Goal: Task Accomplishment & Management: Use online tool/utility

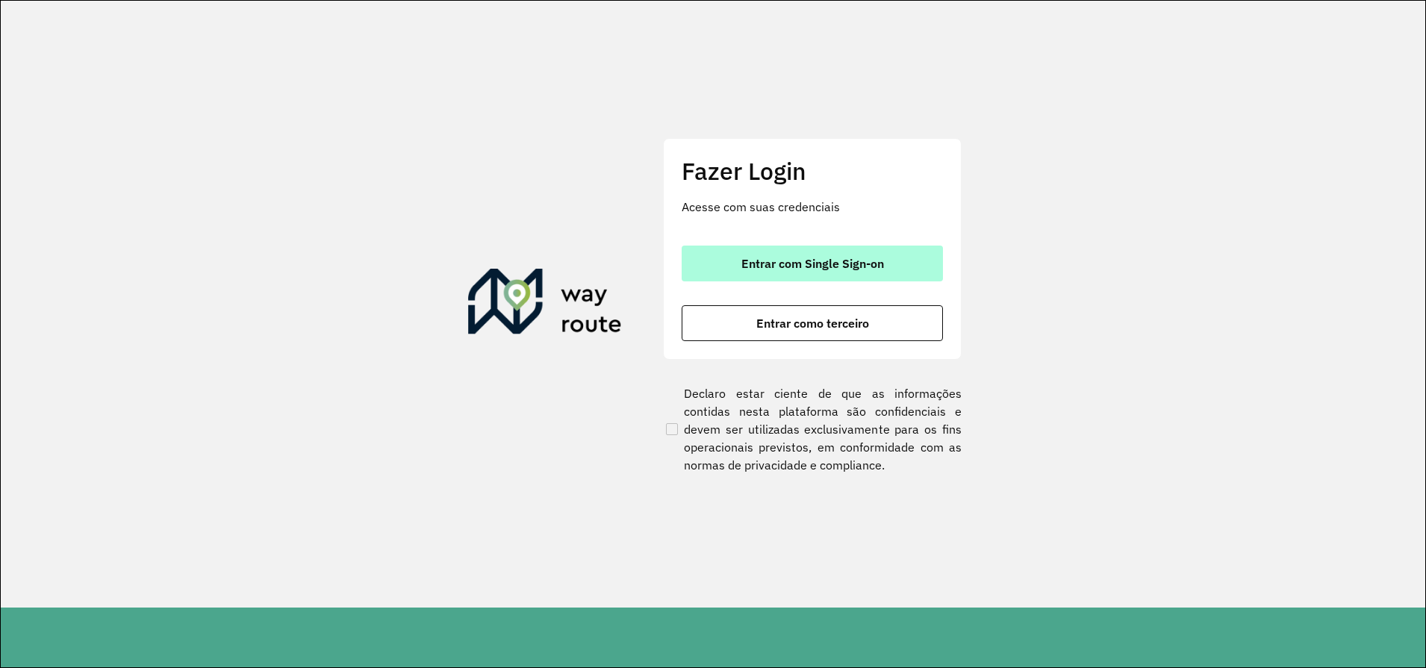
click at [854, 273] on button "Entrar com Single Sign-on" at bounding box center [812, 264] width 261 height 36
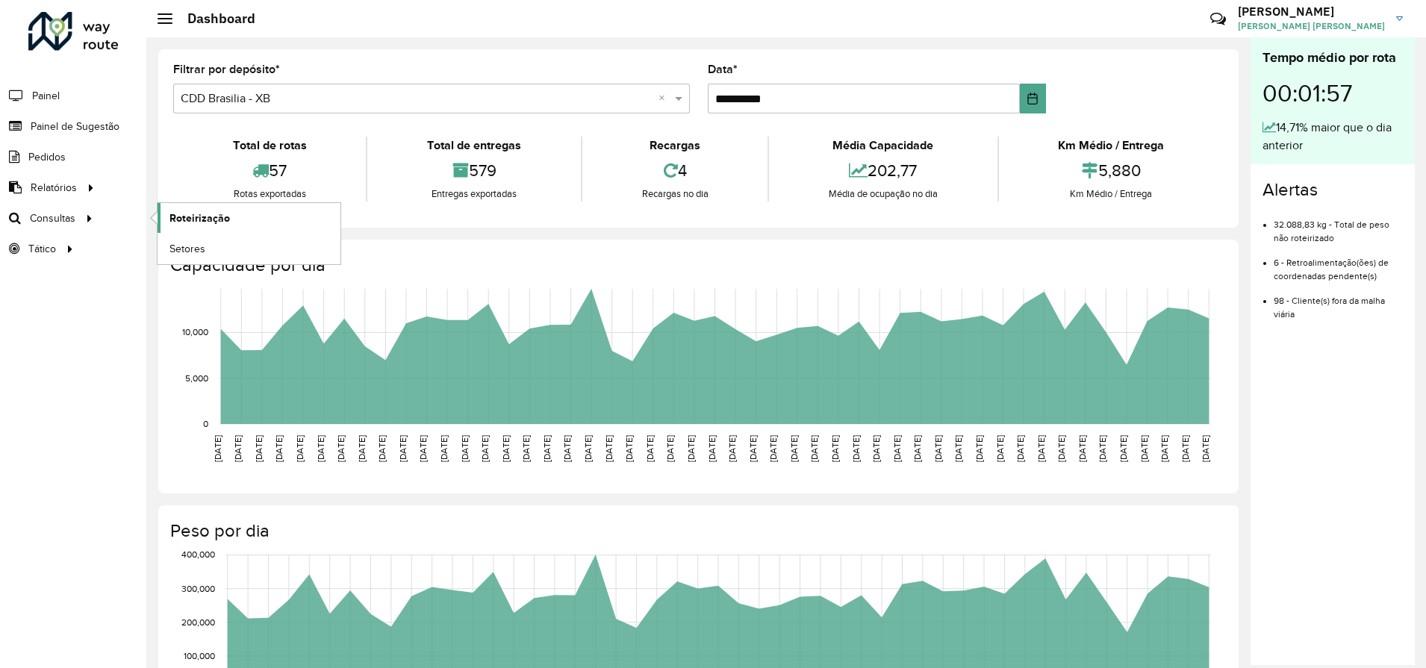
click at [213, 218] on span "Roteirização" at bounding box center [200, 219] width 60 height 16
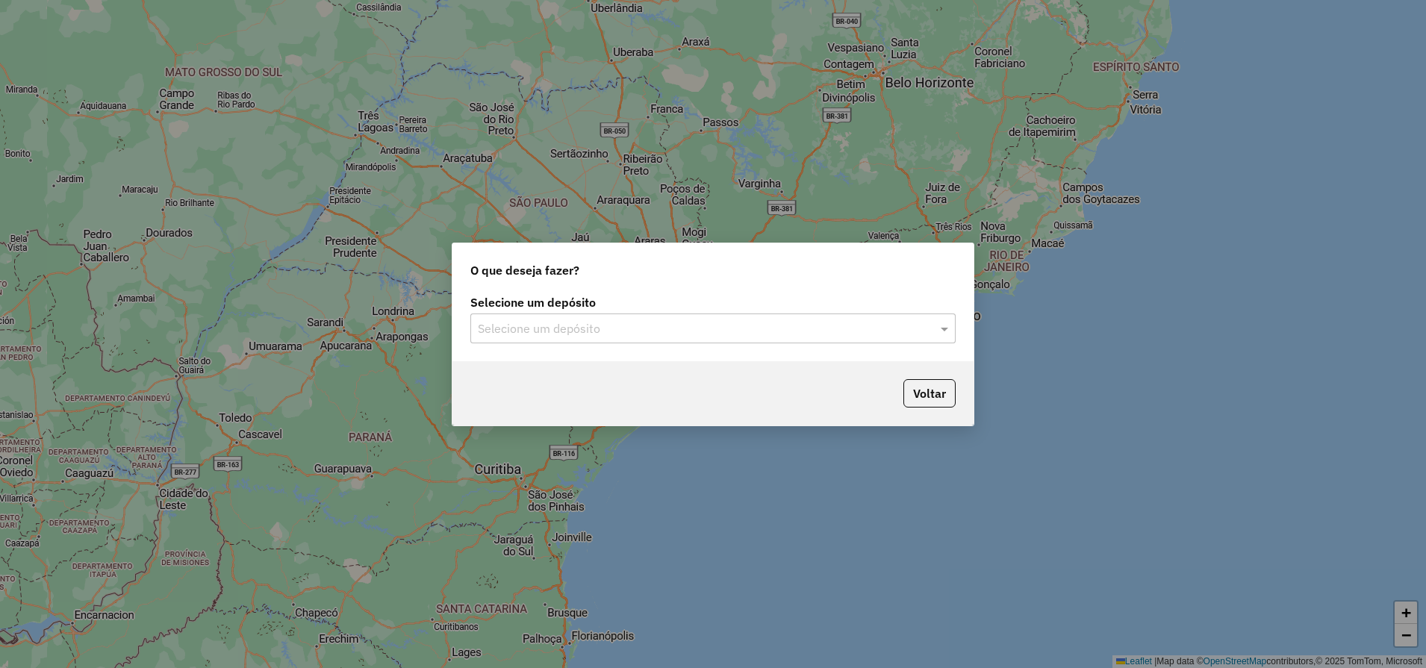
click at [597, 337] on input "text" at bounding box center [698, 329] width 441 height 18
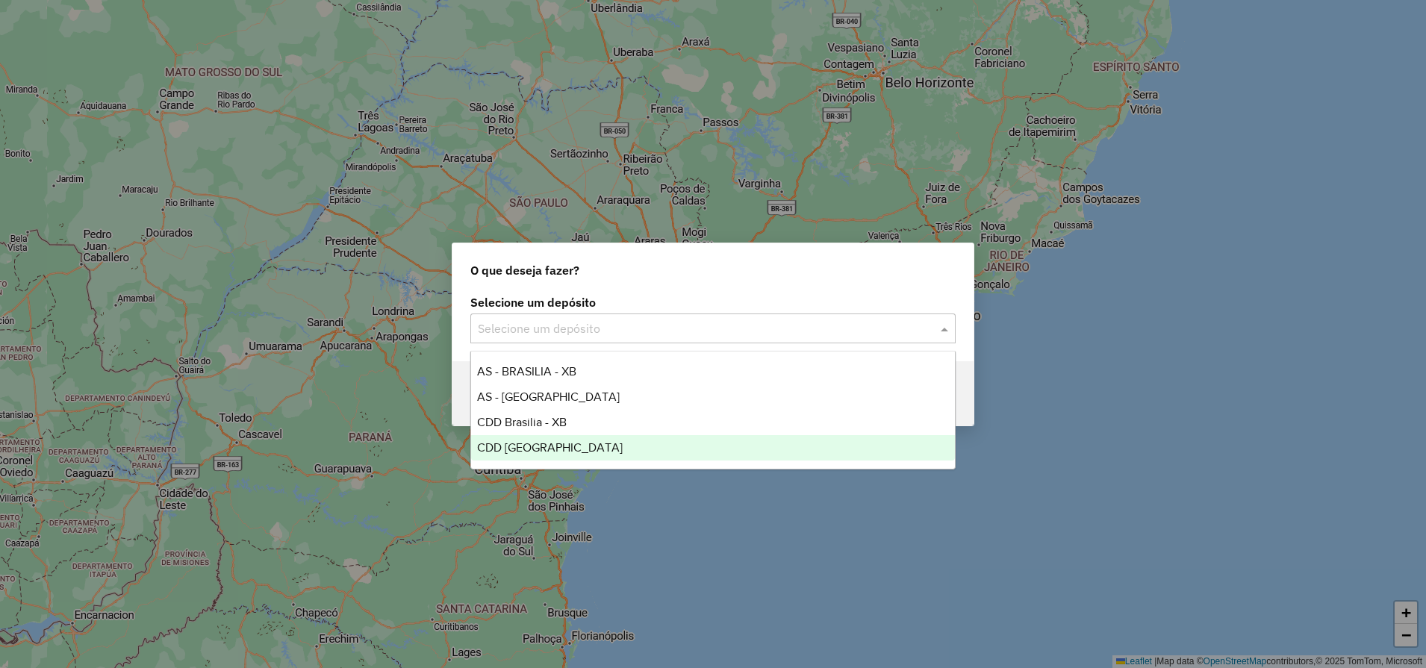
click at [543, 450] on span "CDD [GEOGRAPHIC_DATA]" at bounding box center [550, 447] width 146 height 13
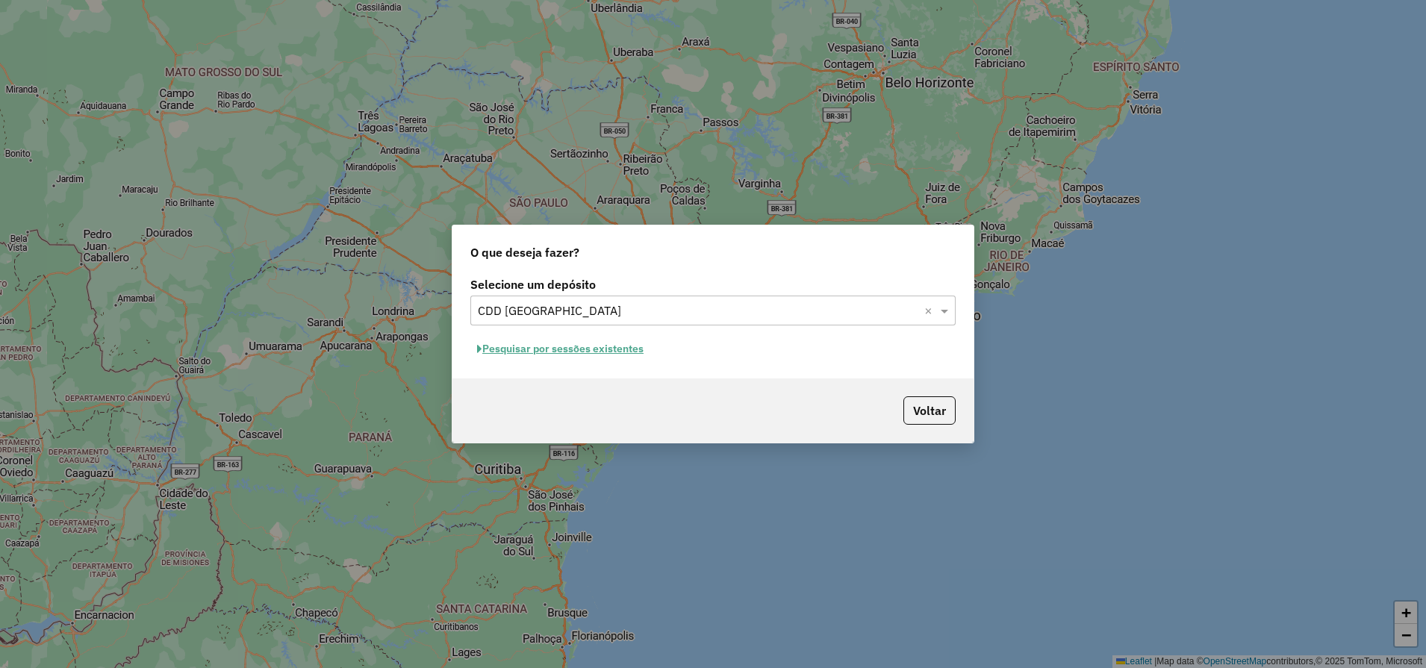
click at [515, 346] on button "Pesquisar por sessões existentes" at bounding box center [560, 349] width 180 height 23
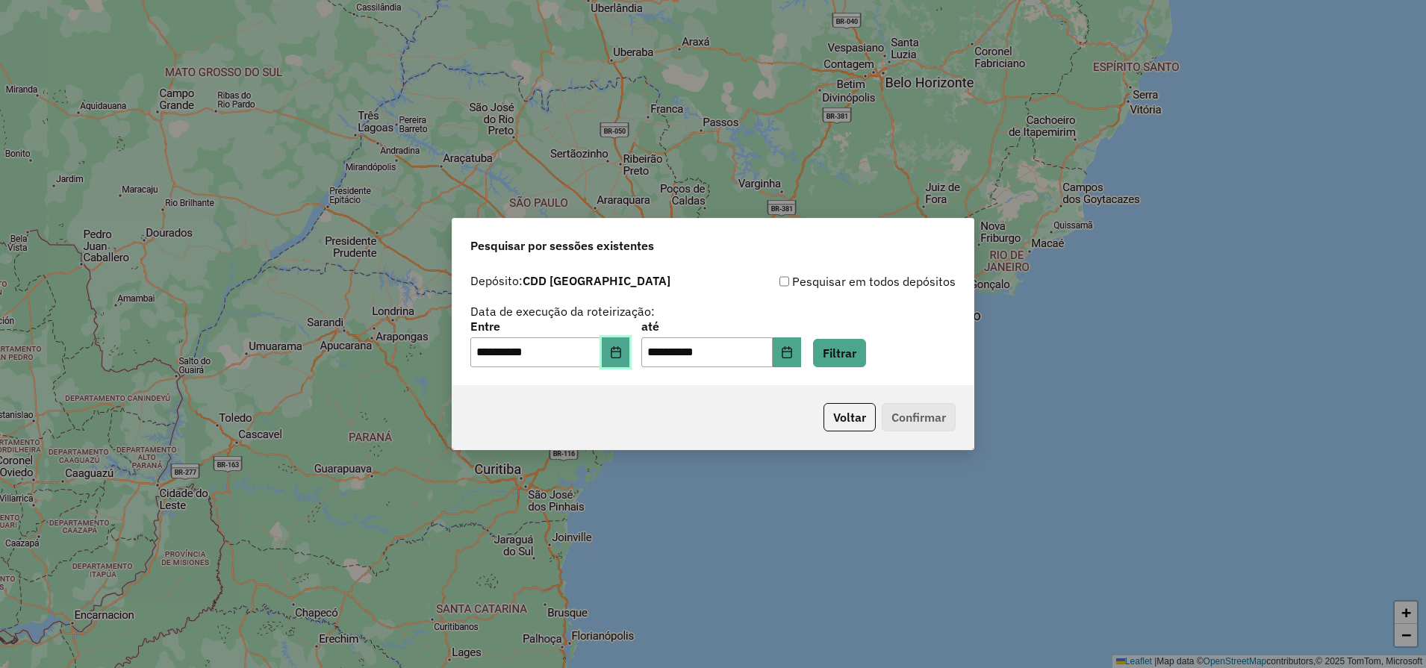
click at [621, 355] on icon "Choose Date" at bounding box center [616, 353] width 10 height 12
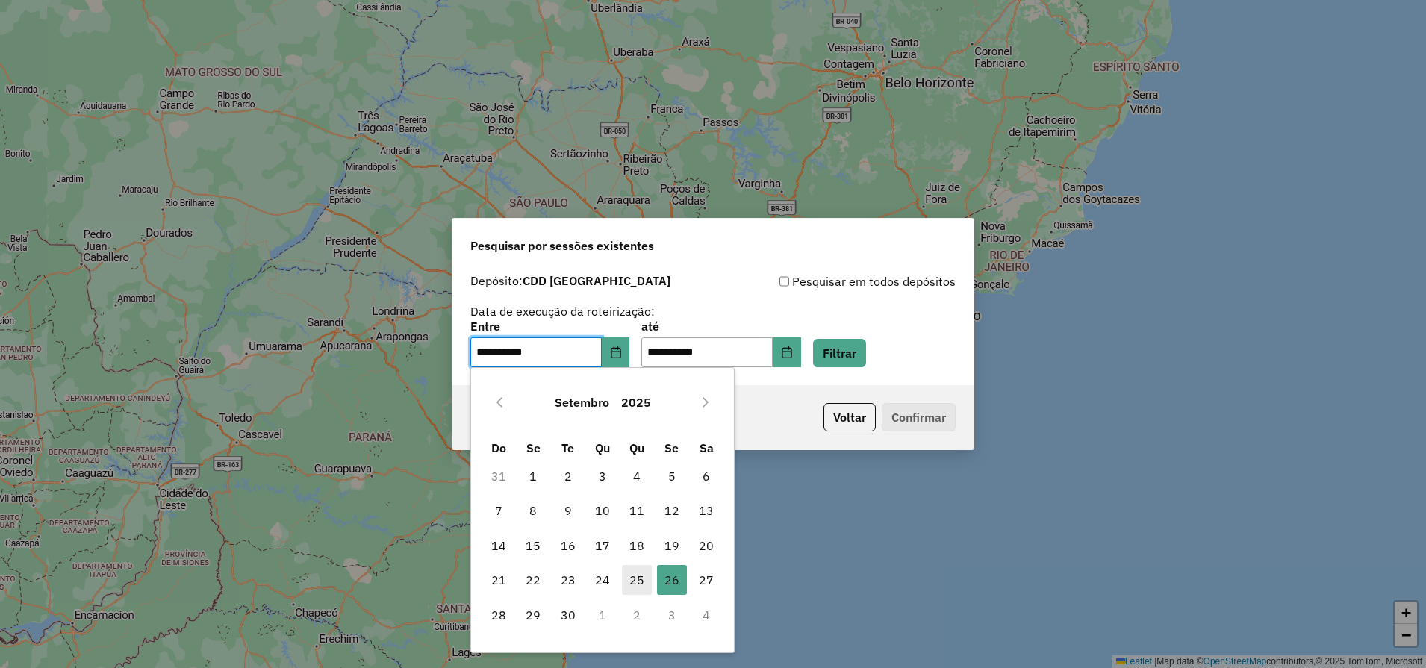
click at [636, 580] on span "25" at bounding box center [637, 580] width 30 height 30
type input "**********"
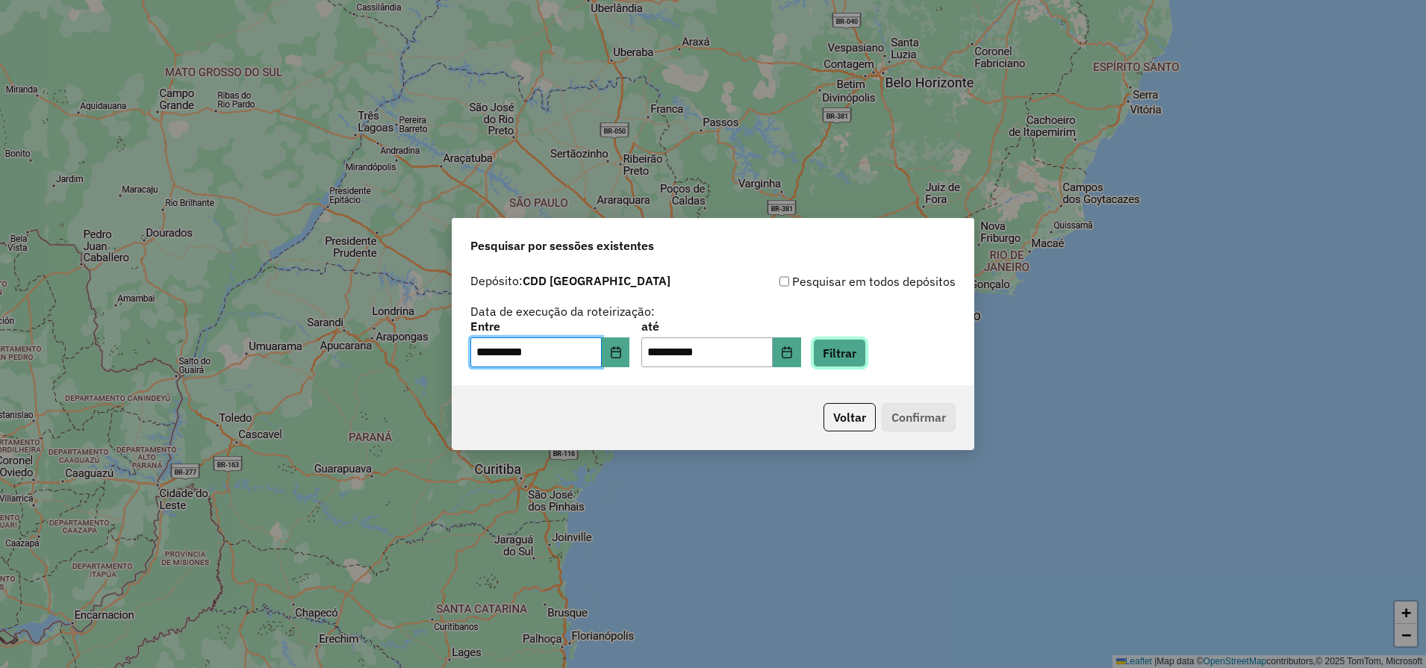
click at [866, 347] on button "Filtrar" at bounding box center [839, 353] width 53 height 28
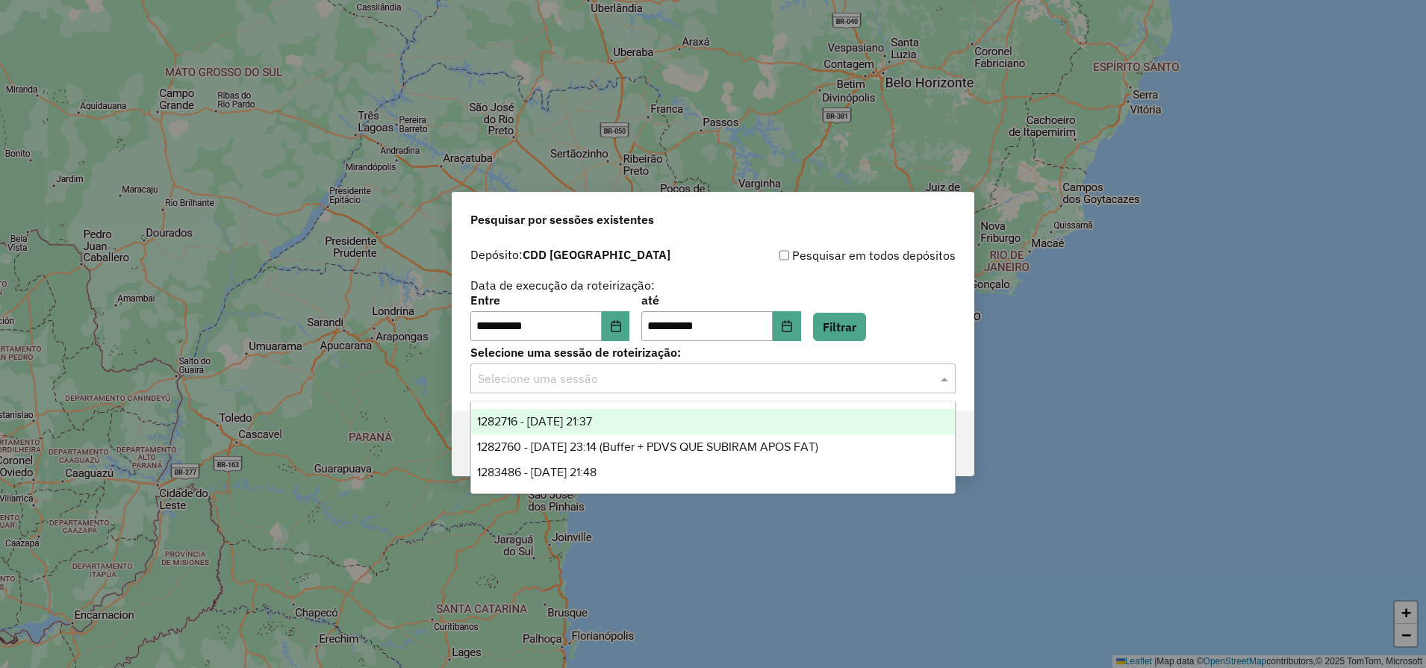
click at [656, 377] on input "text" at bounding box center [698, 379] width 441 height 18
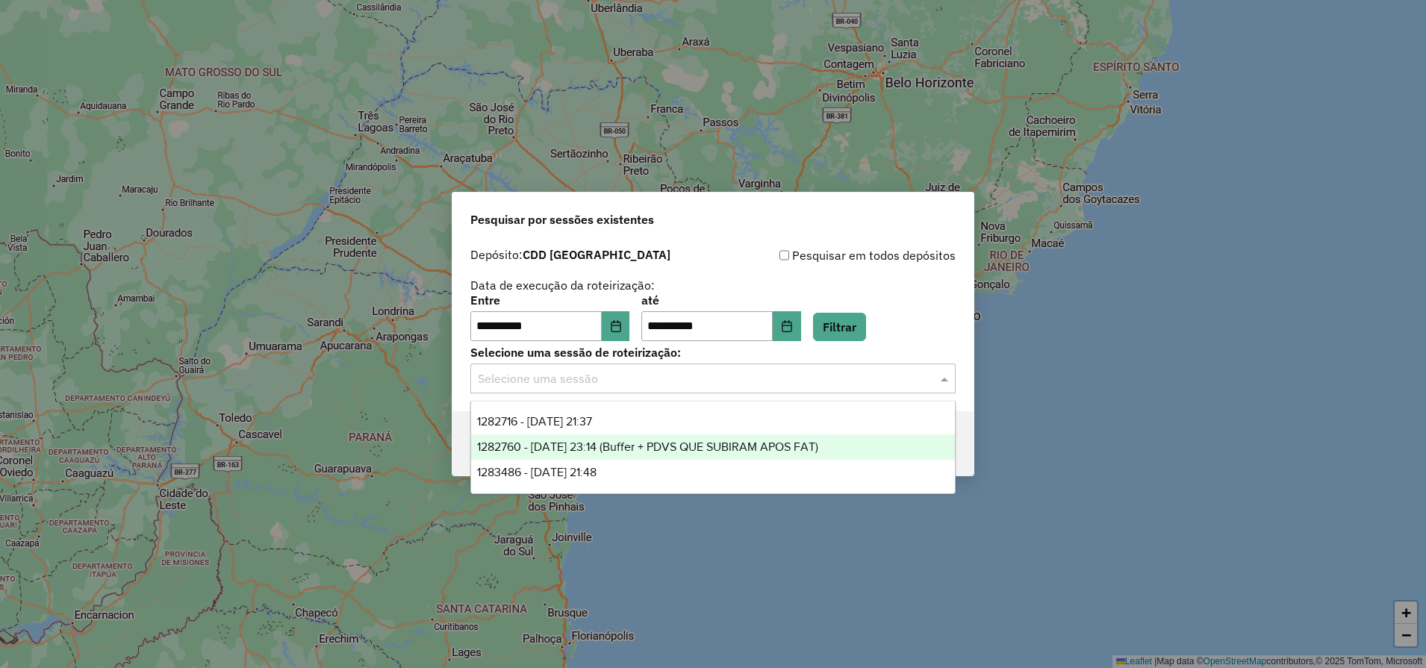
click at [617, 443] on span "1282760 - 25/09/2025 23:14 (Buffer + PDVS QUE SUBIRAM APOS FAT)" at bounding box center [647, 447] width 341 height 13
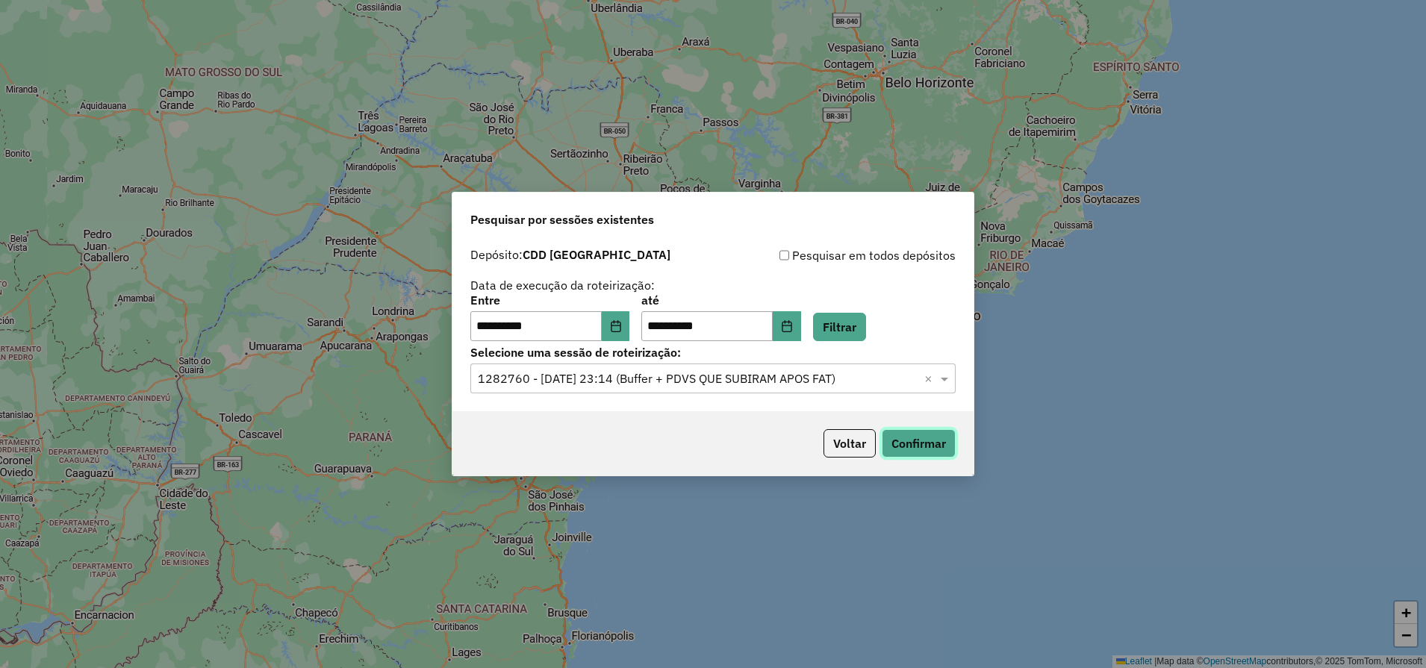
click at [920, 444] on button "Confirmar" at bounding box center [919, 443] width 74 height 28
click at [942, 382] on span at bounding box center [946, 379] width 19 height 18
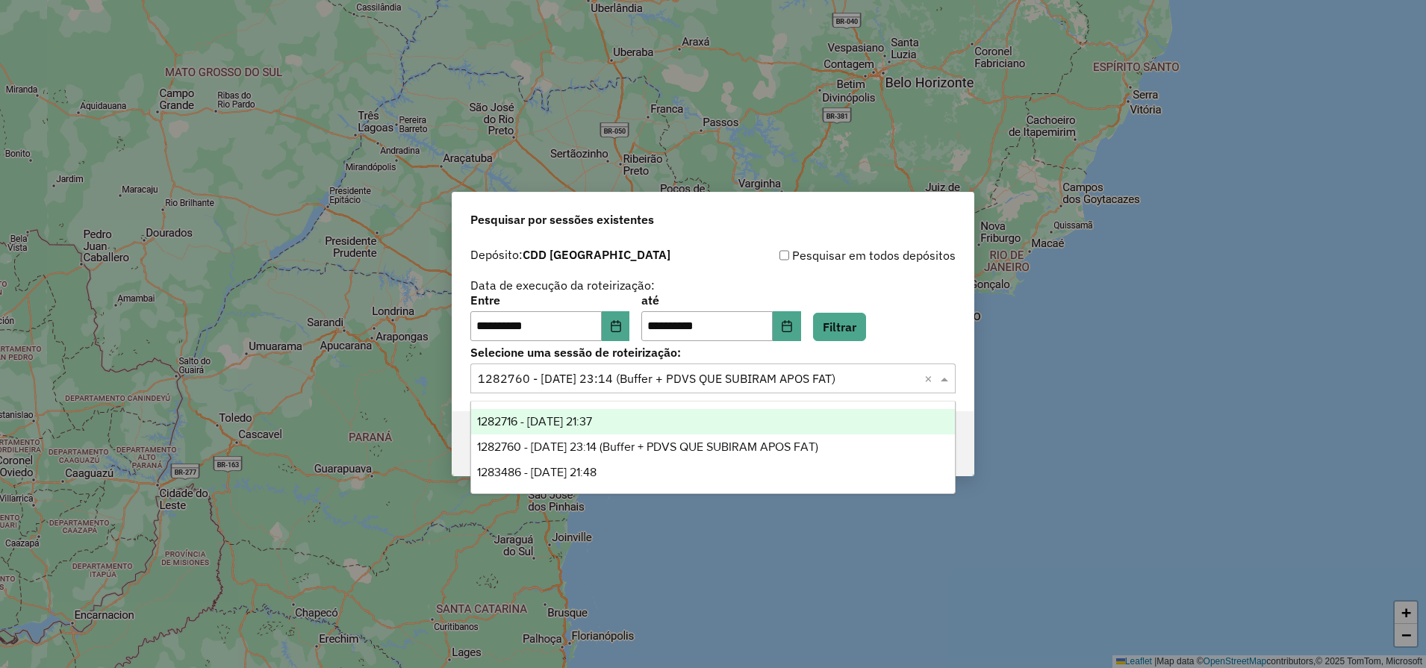
drag, startPoint x: 580, startPoint y: 474, endPoint x: 606, endPoint y: 420, distance: 60.5
click at [606, 420] on div "1282716 - 25/09/2025 21:37 1282760 - 25/09/2025 23:14 (Buffer + PDVS QUE SUBIRA…" at bounding box center [713, 447] width 484 height 76
click at [592, 420] on span "1282716 - 25/09/2025 21:37" at bounding box center [534, 421] width 115 height 13
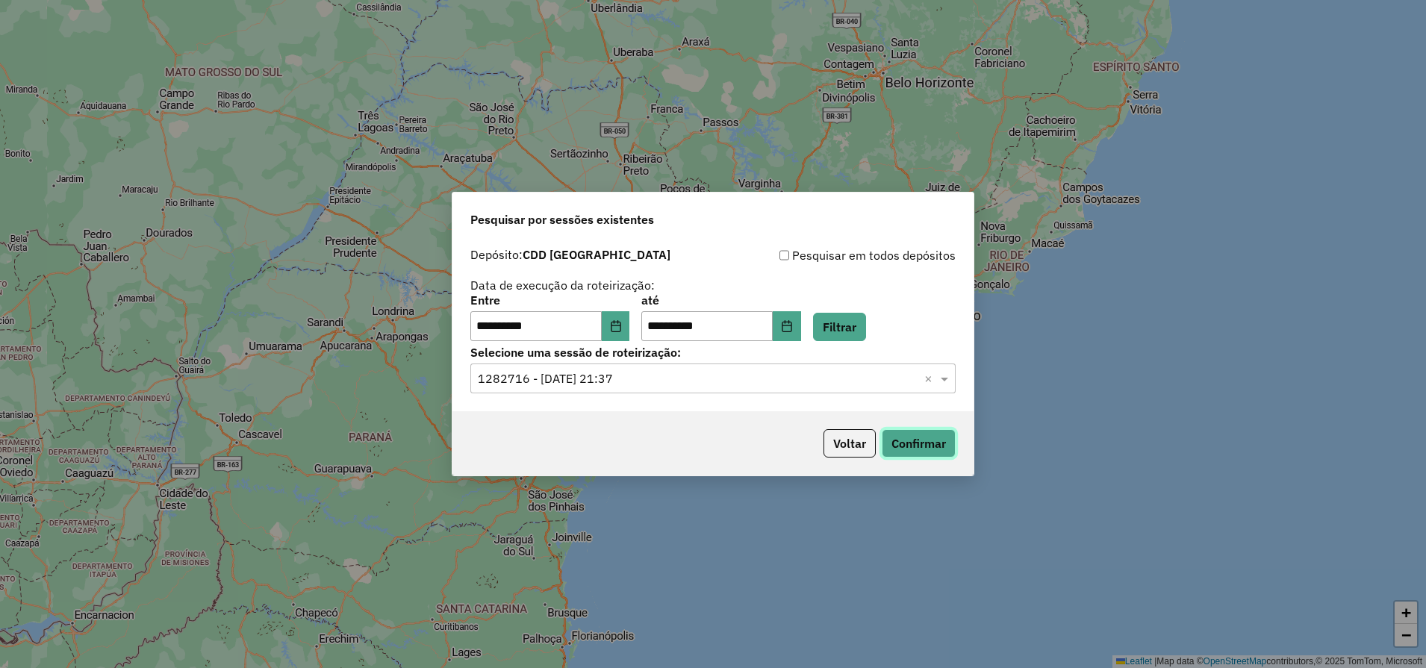
click at [916, 442] on button "Confirmar" at bounding box center [919, 443] width 74 height 28
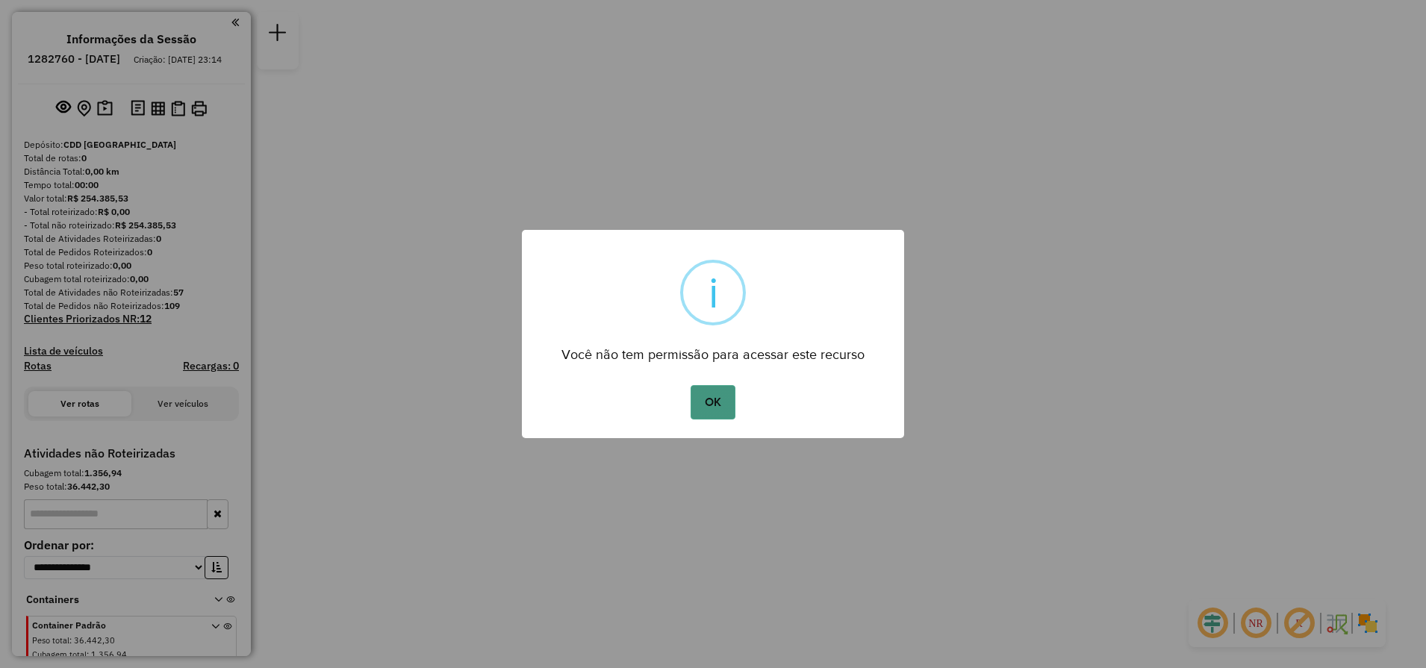
click at [710, 392] on button "OK" at bounding box center [713, 402] width 44 height 34
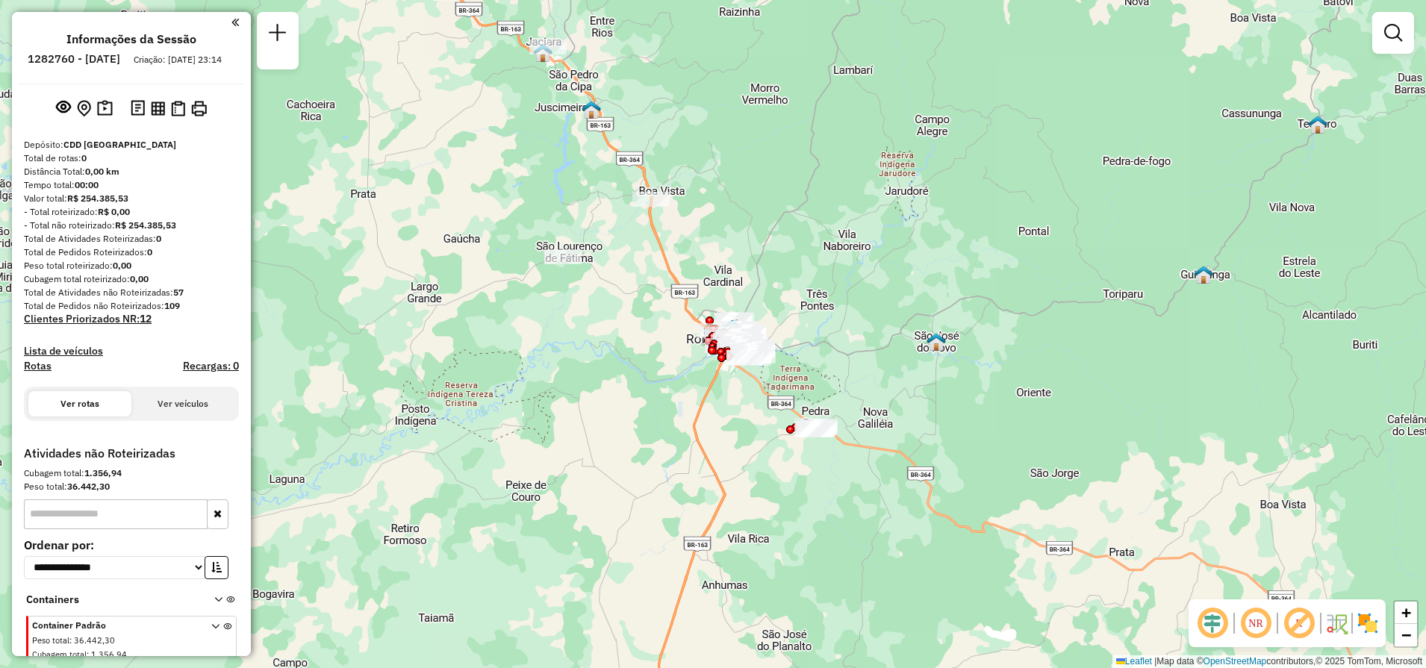
click at [1410, 40] on div at bounding box center [1394, 33] width 42 height 42
click at [1387, 34] on em at bounding box center [1394, 33] width 18 height 18
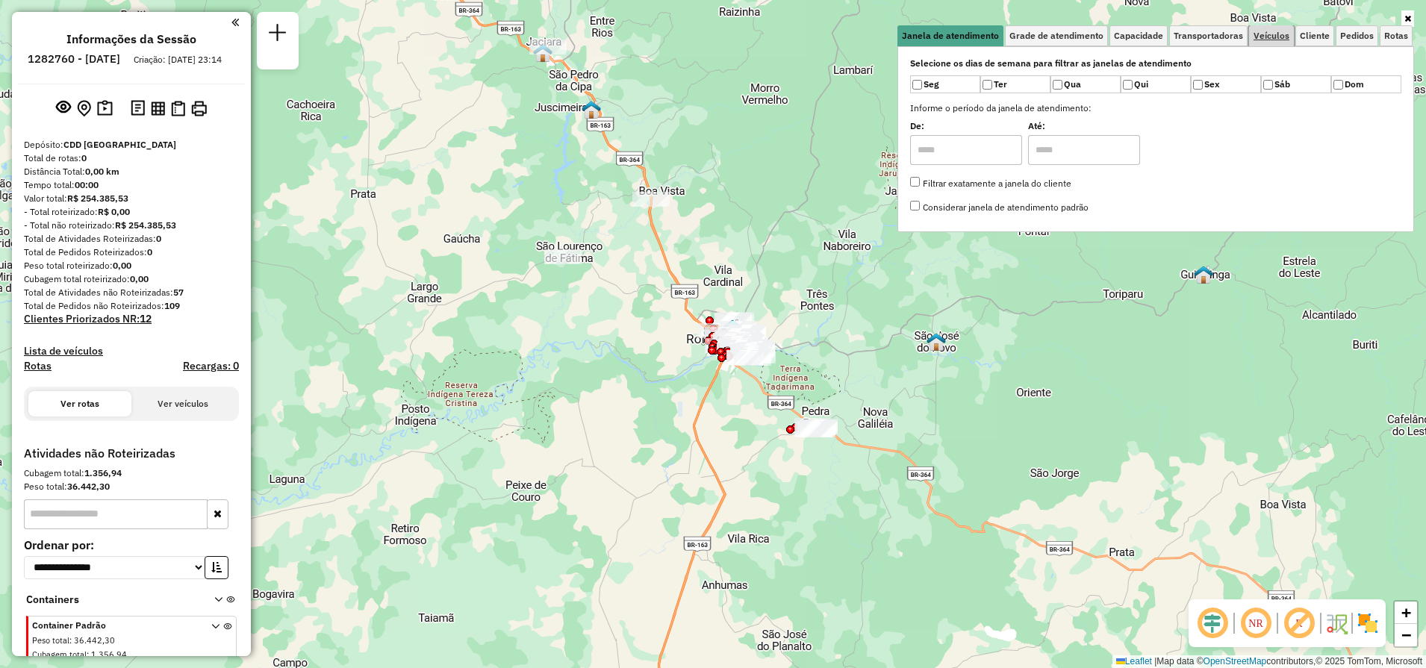
click at [1259, 37] on span "Veículos" at bounding box center [1272, 35] width 36 height 9
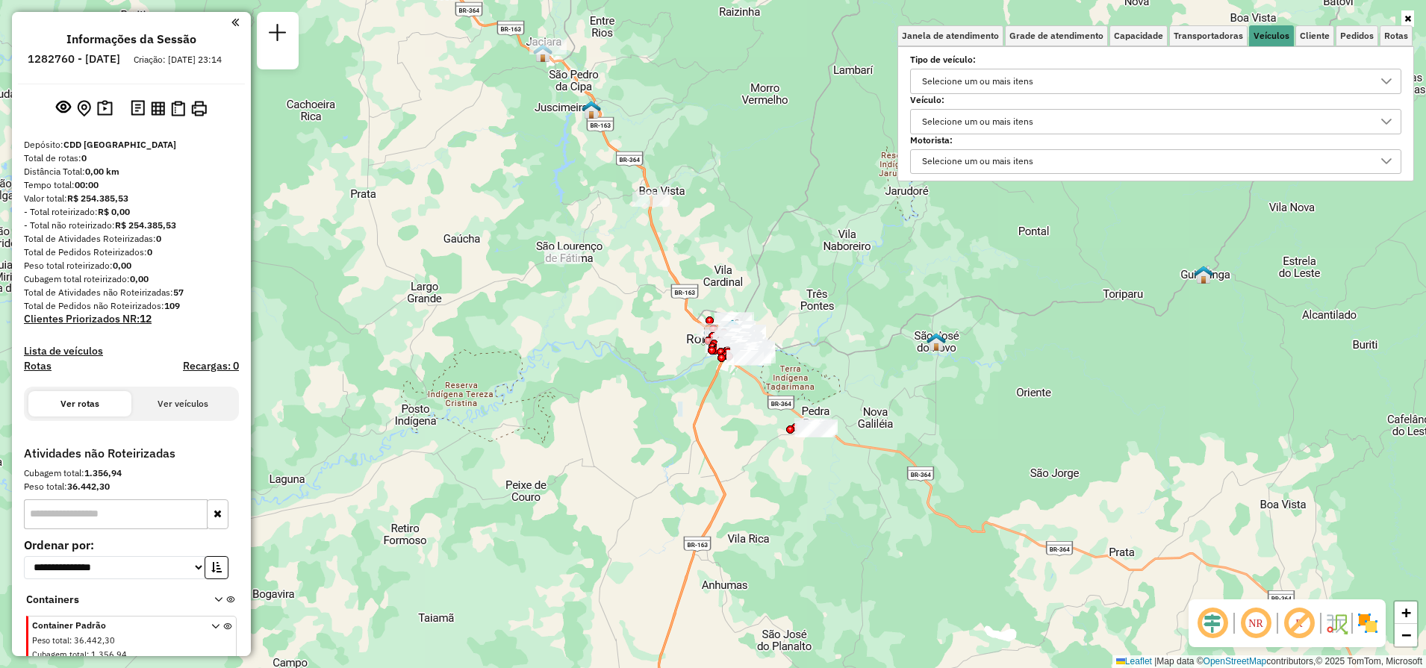
click at [974, 129] on div "Selecione um ou mais itens" at bounding box center [978, 122] width 122 height 24
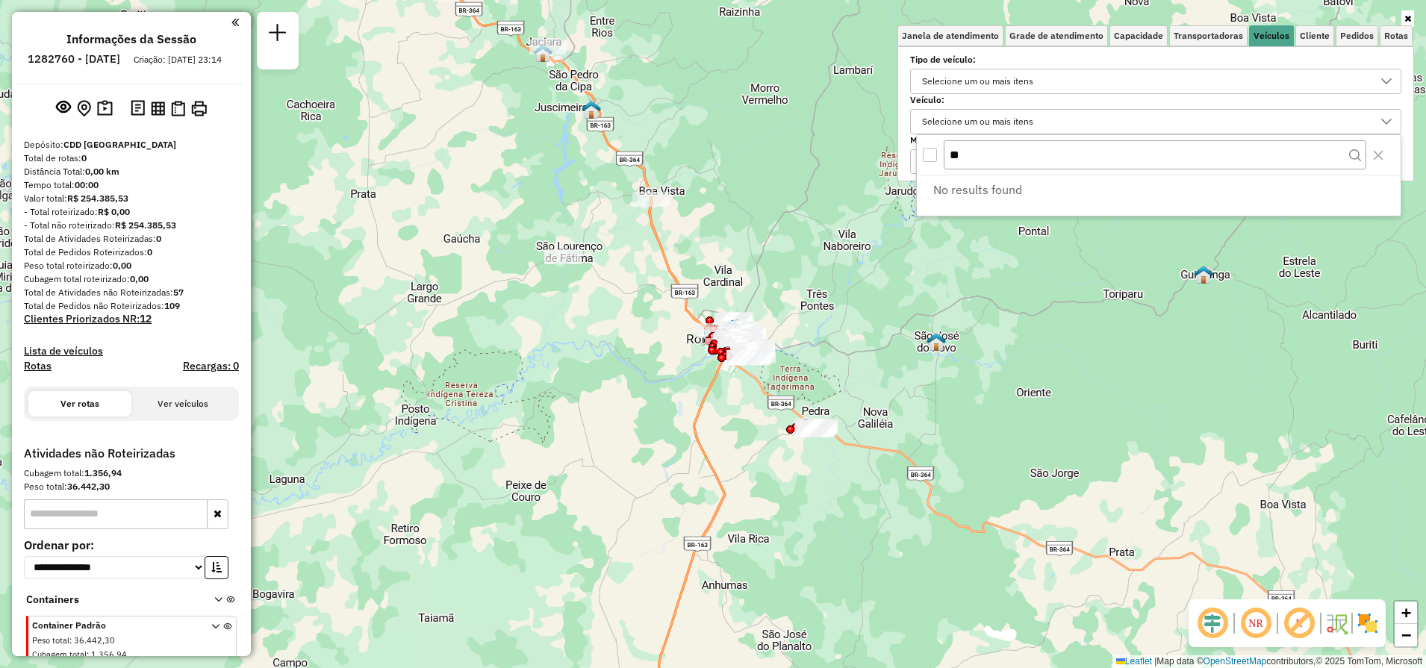
type input "*"
click at [1004, 111] on div "Selecione um ou mais itens" at bounding box center [978, 122] width 122 height 24
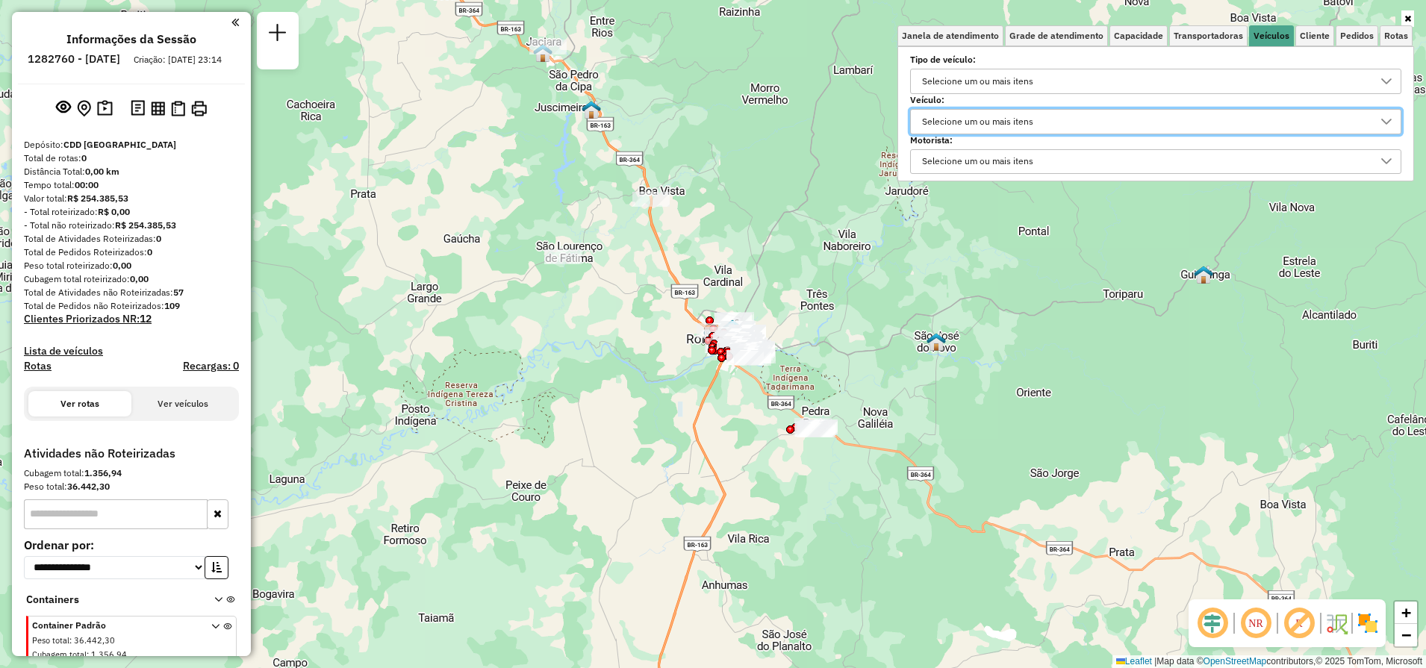
click at [1003, 114] on div "Selecione um ou mais itens" at bounding box center [978, 122] width 122 height 24
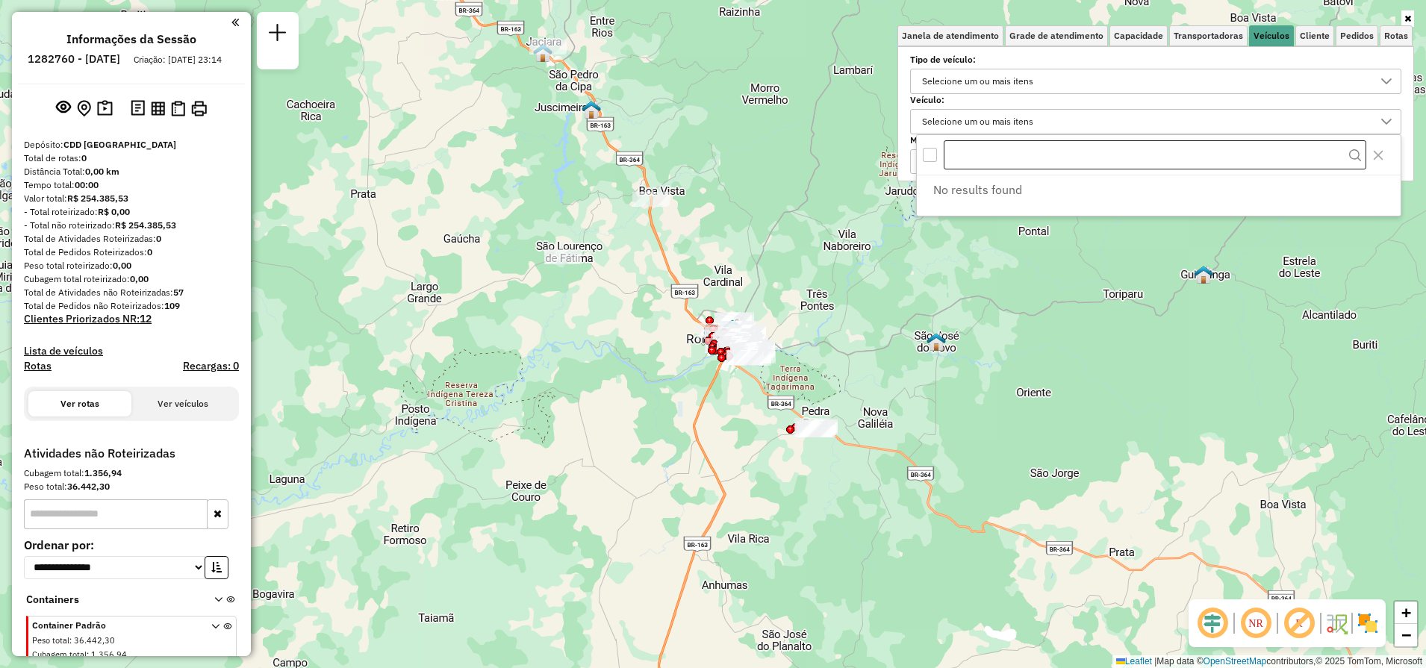
click at [990, 154] on input "text" at bounding box center [1155, 155] width 423 height 30
type input "*"
click at [1010, 344] on div "Janela de atendimento Grade de atendimento Capacidade Transportadoras Veículos …" at bounding box center [713, 334] width 1426 height 668
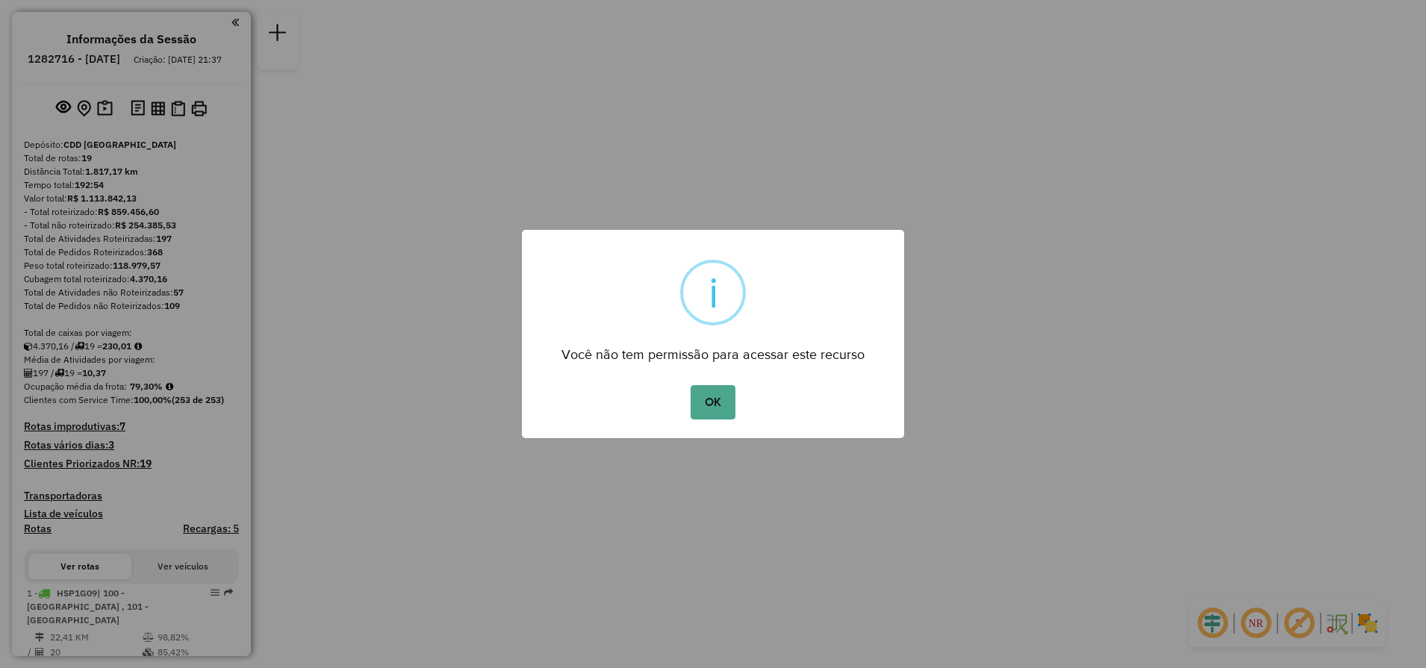
click at [748, 387] on div "OK No Cancel" at bounding box center [713, 403] width 382 height 42
click at [711, 409] on button "OK" at bounding box center [713, 402] width 44 height 34
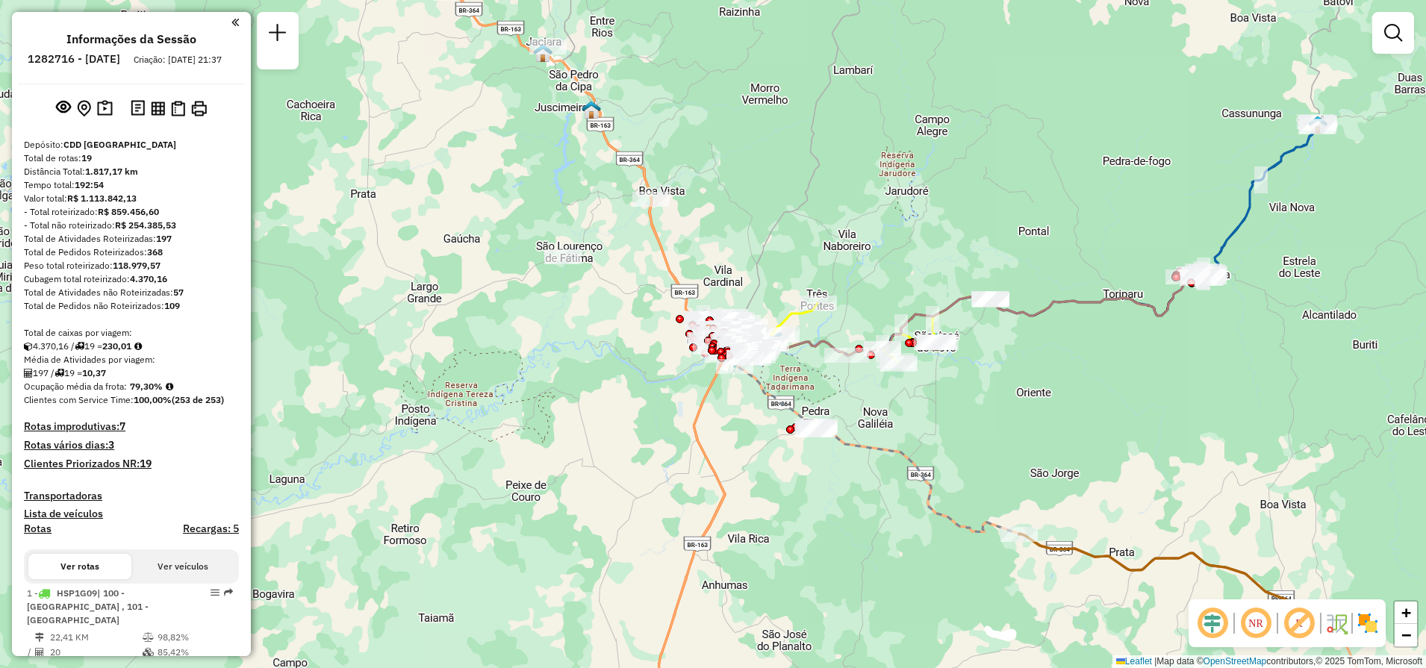
click at [1384, 49] on div at bounding box center [1394, 33] width 42 height 42
click at [1391, 34] on em at bounding box center [1394, 33] width 18 height 18
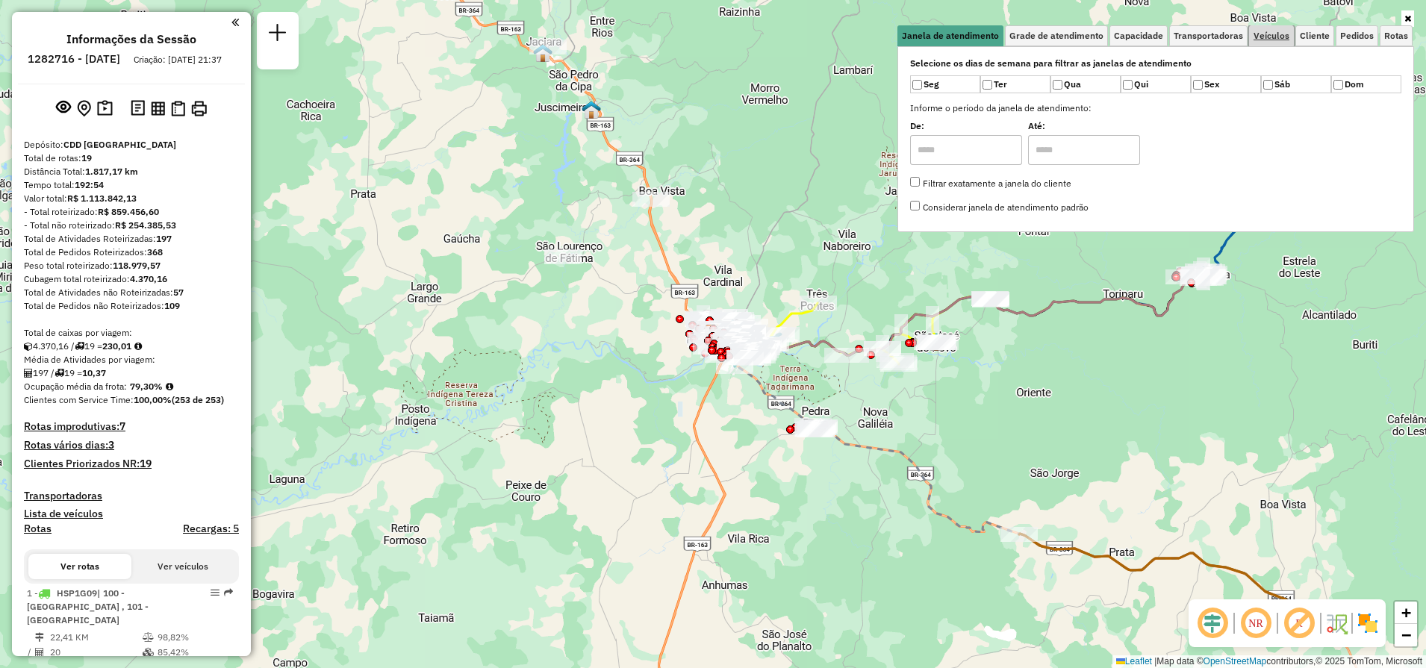
click at [1269, 28] on link "Veículos" at bounding box center [1271, 35] width 45 height 21
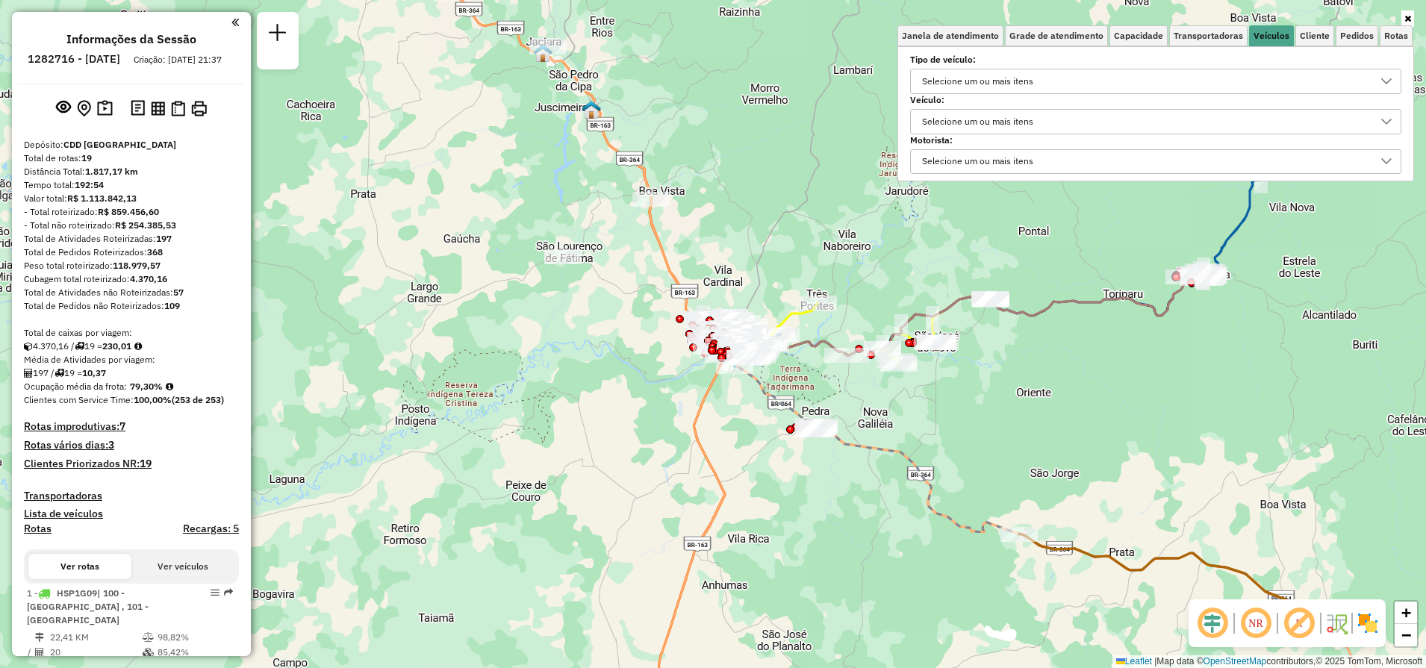
click at [981, 117] on div "Selecione um ou mais itens" at bounding box center [978, 122] width 122 height 24
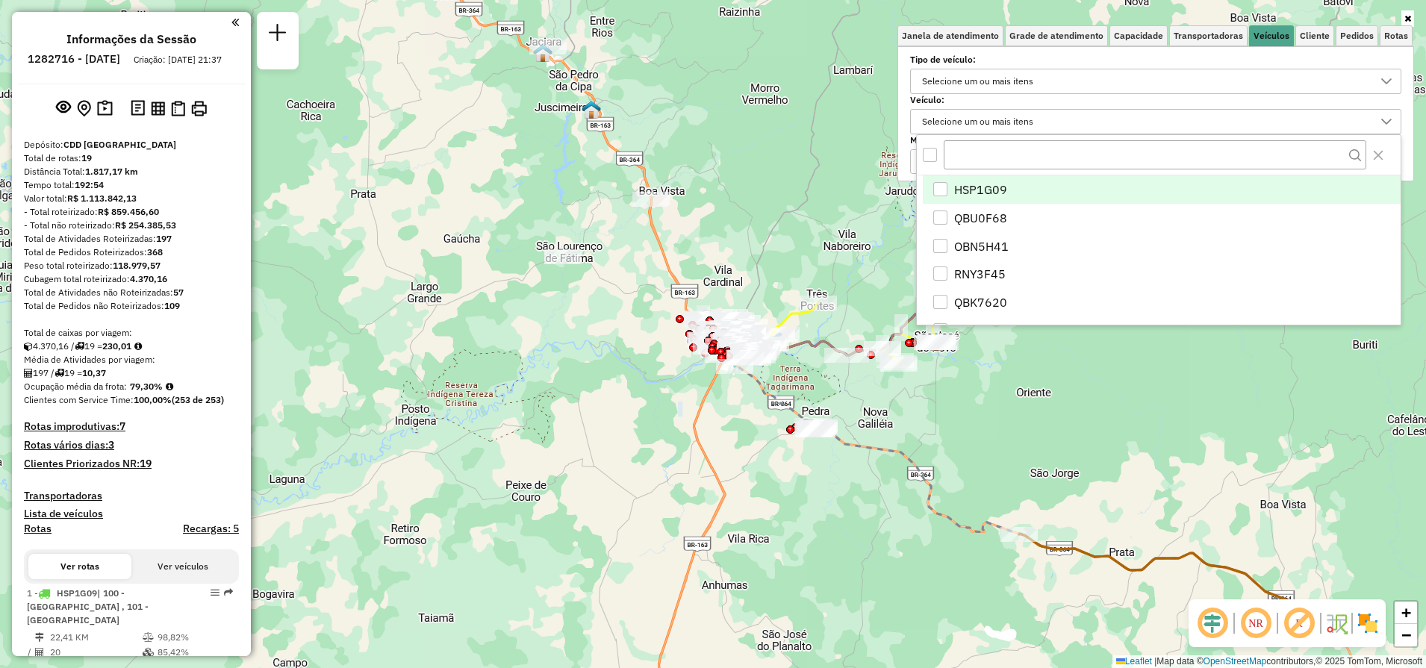
scroll to position [9, 52]
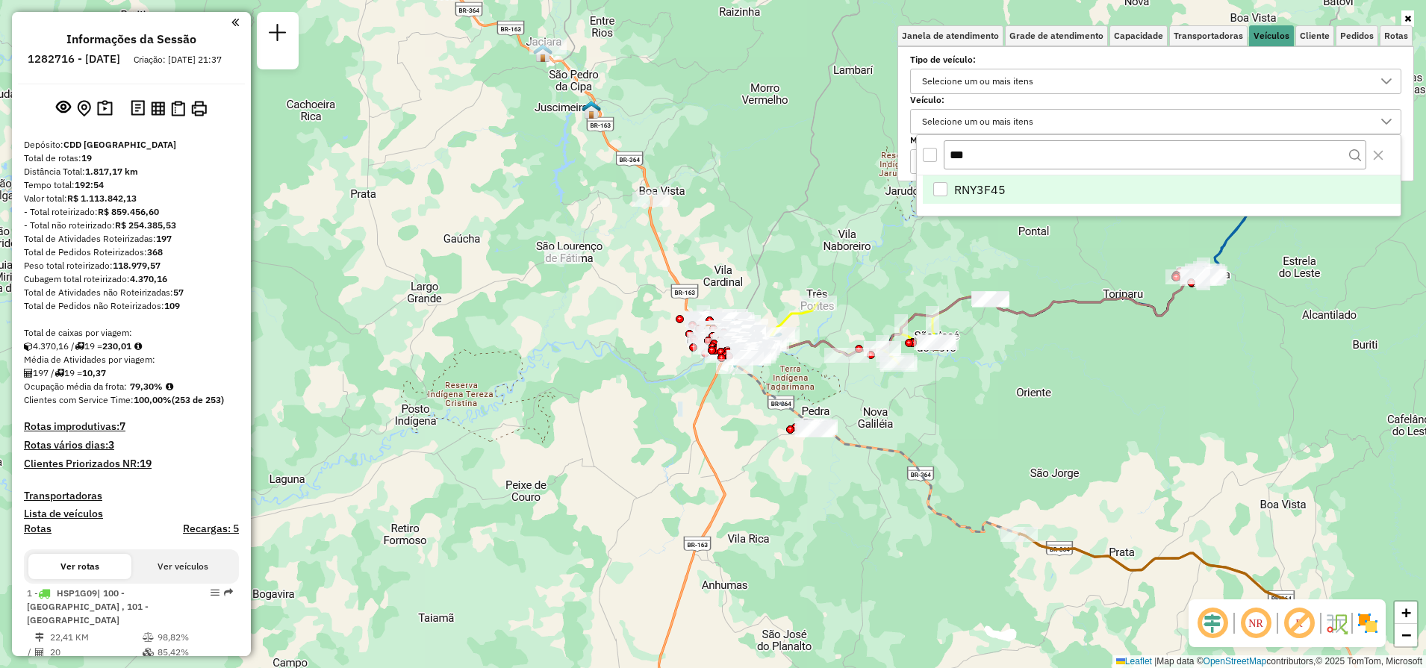
type input "***"
click at [940, 190] on div "RNY3F45" at bounding box center [941, 189] width 14 height 14
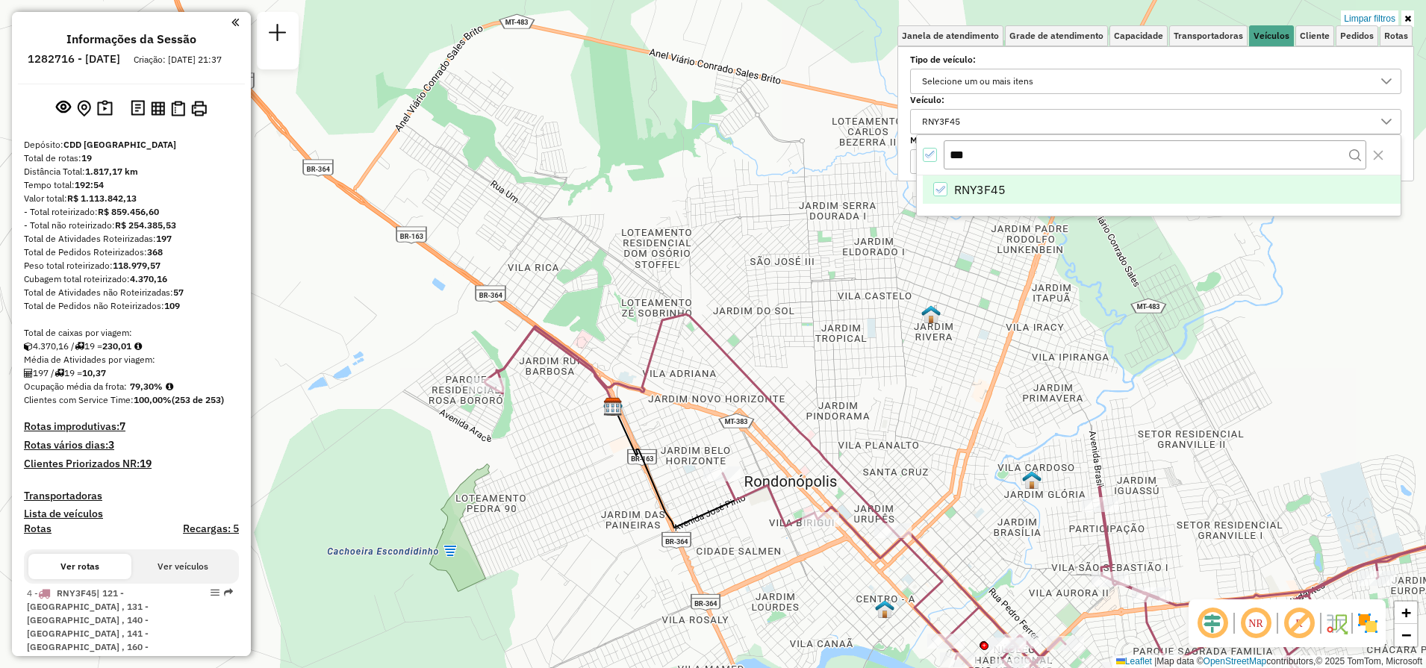
drag, startPoint x: 679, startPoint y: 214, endPoint x: 695, endPoint y: 293, distance: 81.4
click at [695, 293] on div "Limpar filtros Janela de atendimento Grade de atendimento Capacidade Transporta…" at bounding box center [713, 334] width 1426 height 668
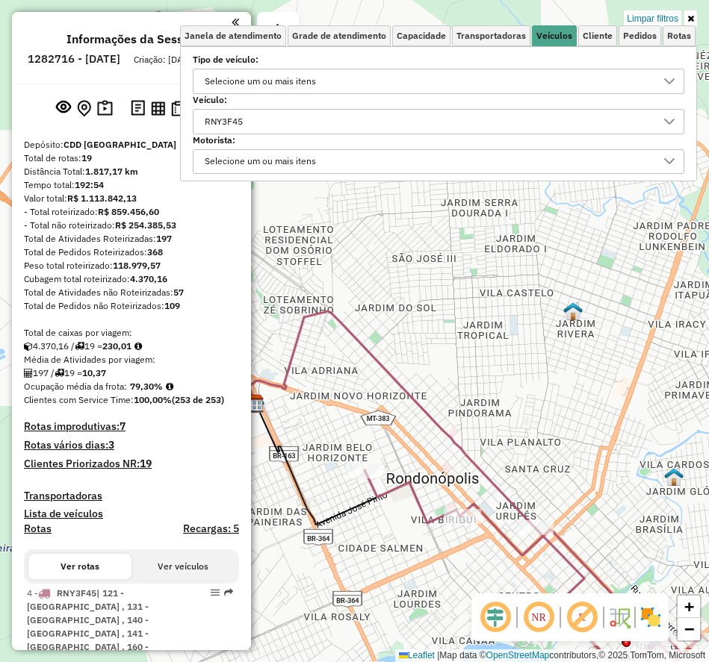
click at [693, 23] on link at bounding box center [690, 18] width 13 height 16
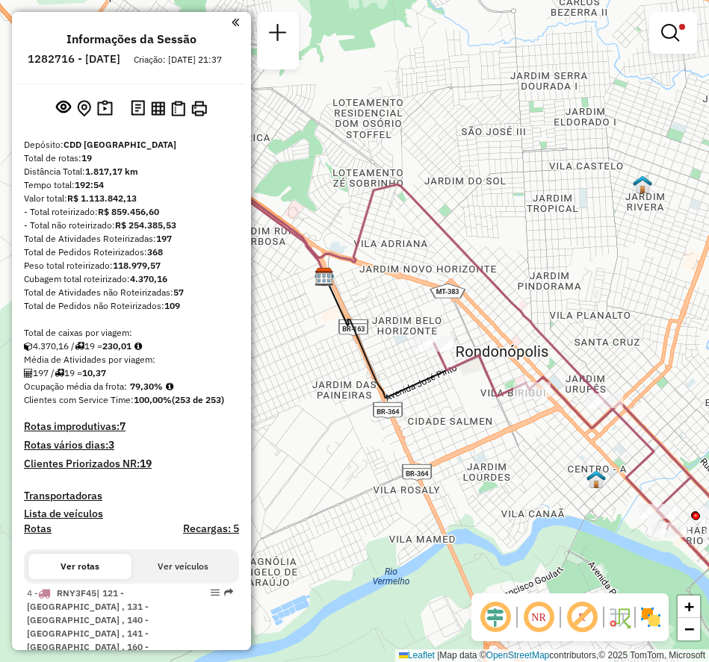
drag, startPoint x: 473, startPoint y: 302, endPoint x: 527, endPoint y: 226, distance: 93.7
click at [527, 226] on div "Limpar filtros Janela de atendimento Grade de atendimento Capacidade Transporta…" at bounding box center [354, 331] width 709 height 662
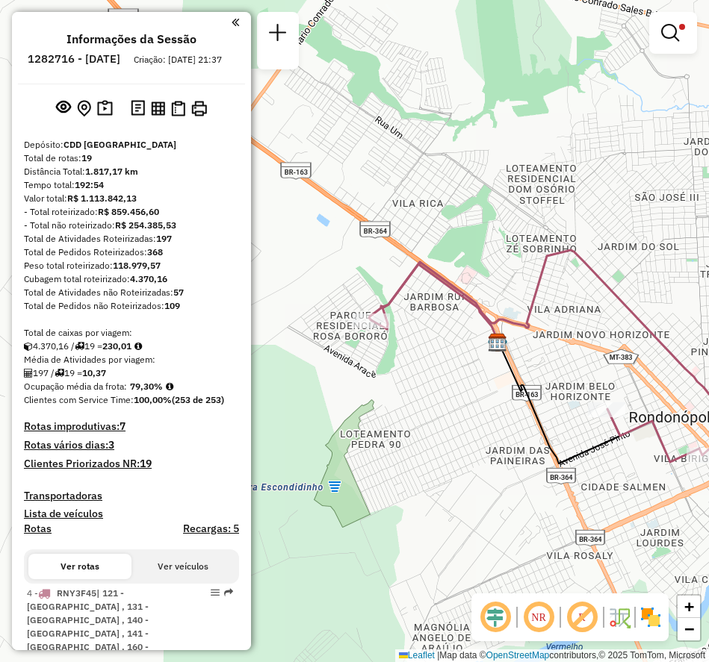
drag, startPoint x: 441, startPoint y: 207, endPoint x: 615, endPoint y: 273, distance: 185.3
click at [615, 273] on div "Limpar filtros Janela de atendimento Grade de atendimento Capacidade Transporta…" at bounding box center [354, 331] width 709 height 662
